Goal: Task Accomplishment & Management: Complete application form

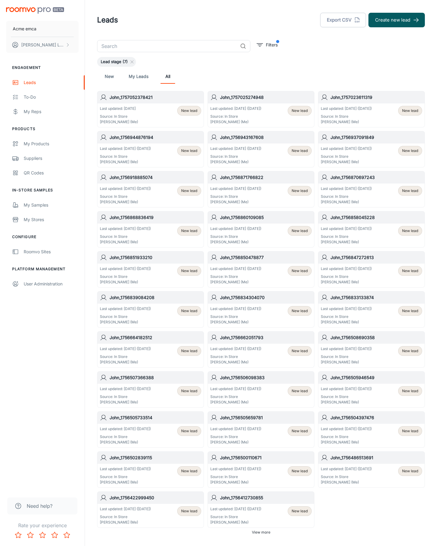
click at [397, 20] on button "Create new lead" at bounding box center [397, 20] width 56 height 15
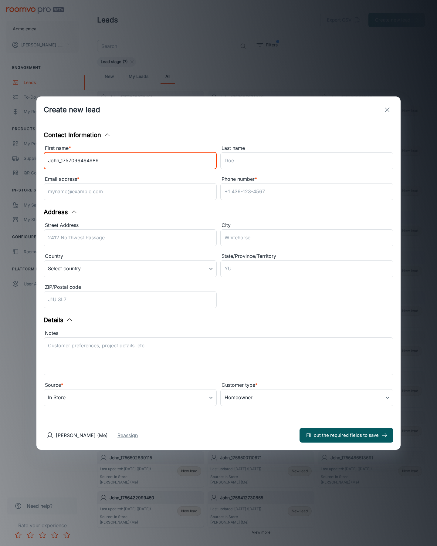
type input "John_1757096464989"
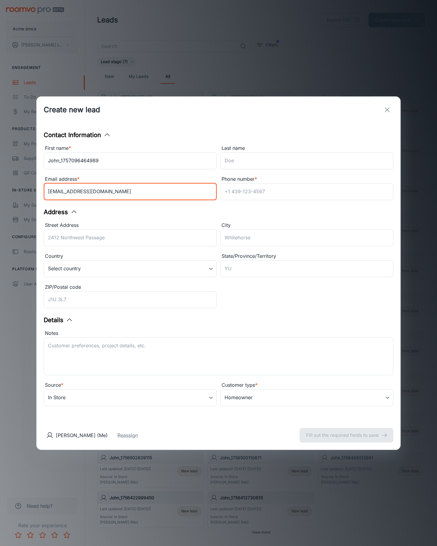
type input "[EMAIL_ADDRESS][DOMAIN_NAME]"
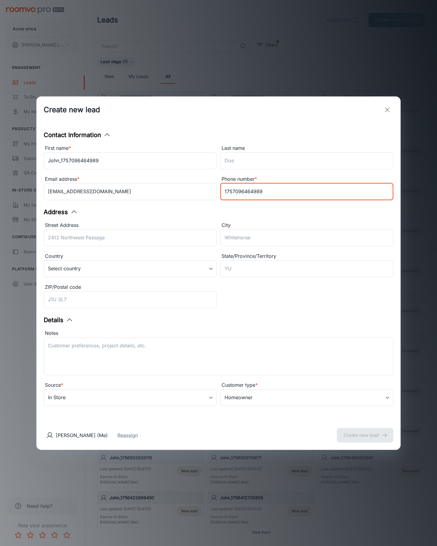
type input "1757096464989"
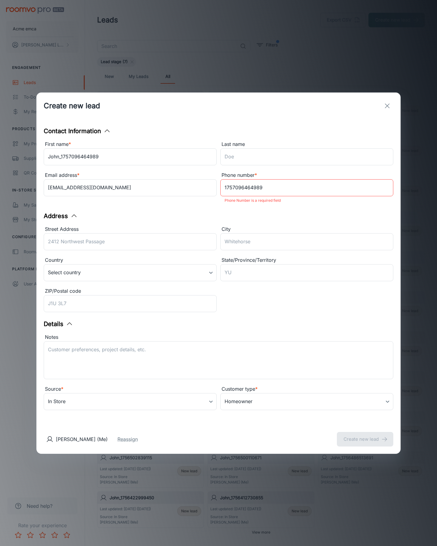
click at [365, 435] on button "Create new lead" at bounding box center [365, 439] width 56 height 15
